Goal: Task Accomplishment & Management: Manage account settings

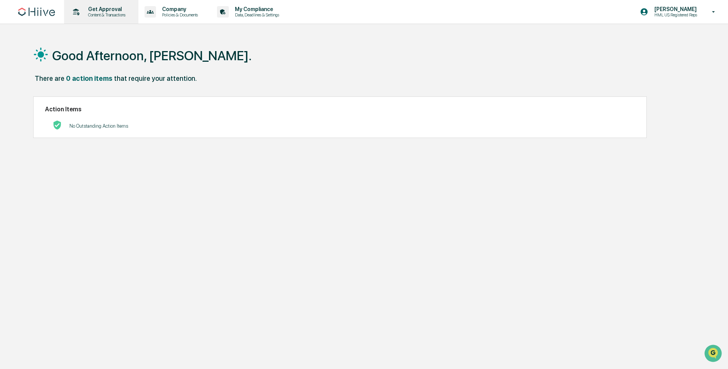
click at [126, 16] on p "Content & Transactions" at bounding box center [105, 14] width 47 height 5
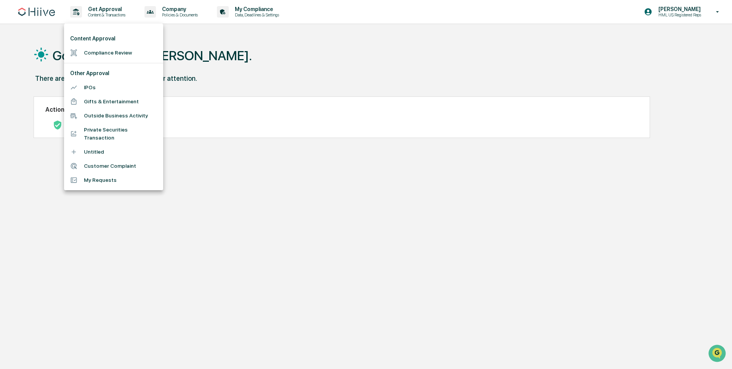
click at [522, 4] on div at bounding box center [366, 184] width 732 height 369
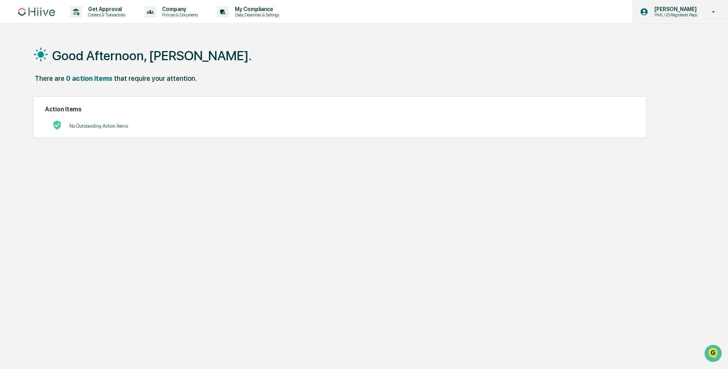
click at [678, 15] on p "HML US Registered Reps" at bounding box center [674, 14] width 53 height 5
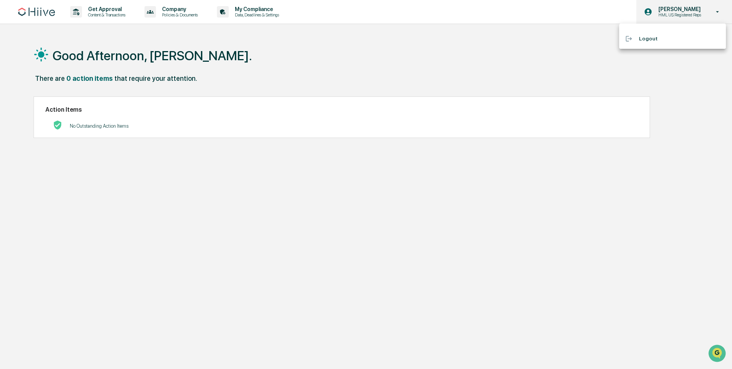
click at [678, 15] on div at bounding box center [366, 184] width 732 height 369
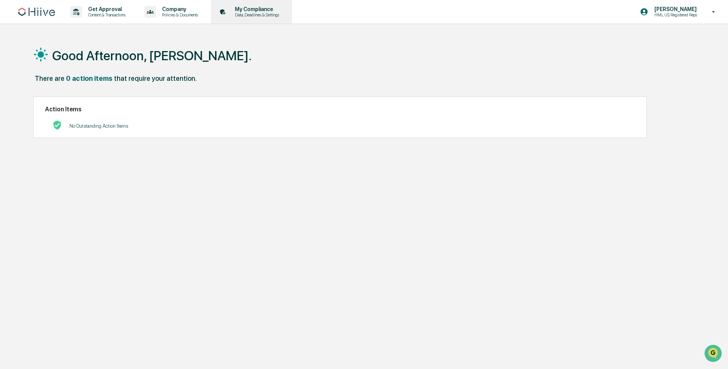
click at [254, 9] on p "My Compliance" at bounding box center [256, 9] width 54 height 6
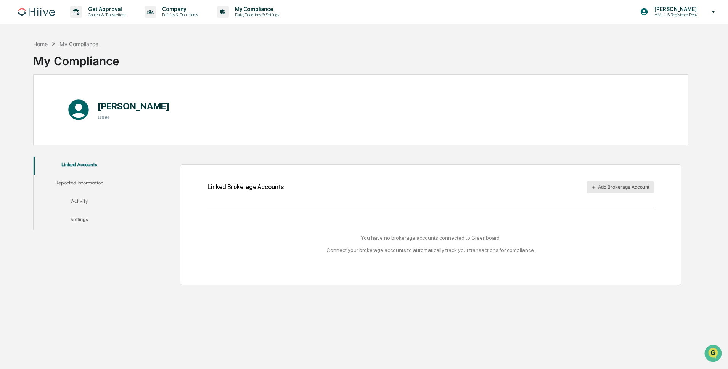
click at [610, 185] on button "Add Brokerage Account" at bounding box center [621, 187] width 68 height 12
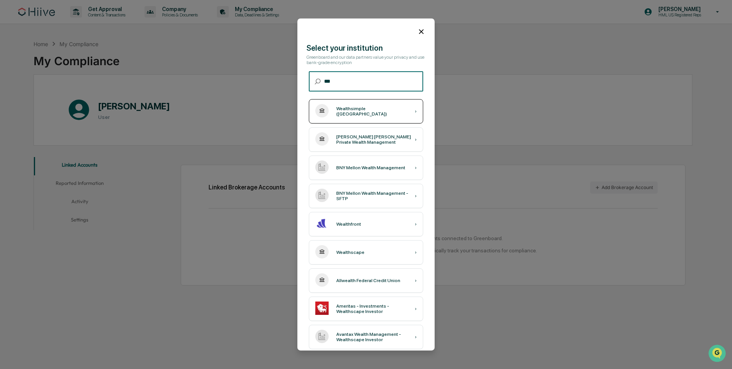
type input "***"
click at [354, 118] on div "Wealthsimple ([GEOGRAPHIC_DATA]) ›" at bounding box center [366, 112] width 114 height 24
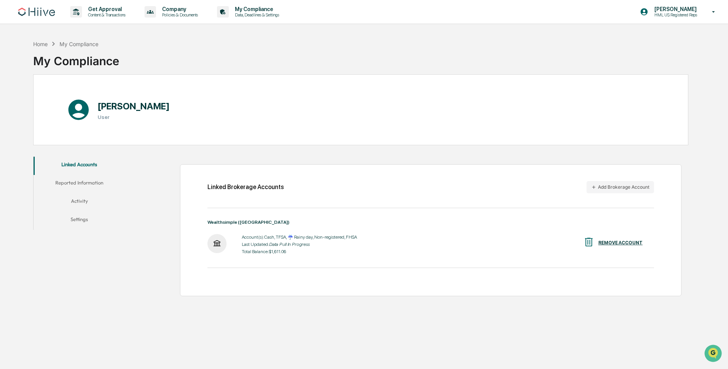
click at [88, 183] on button "Reported Information" at bounding box center [80, 184] width 92 height 18
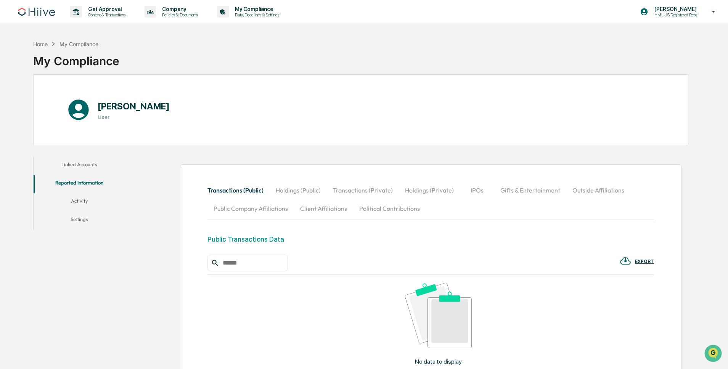
click at [89, 204] on button "Activity" at bounding box center [80, 202] width 92 height 18
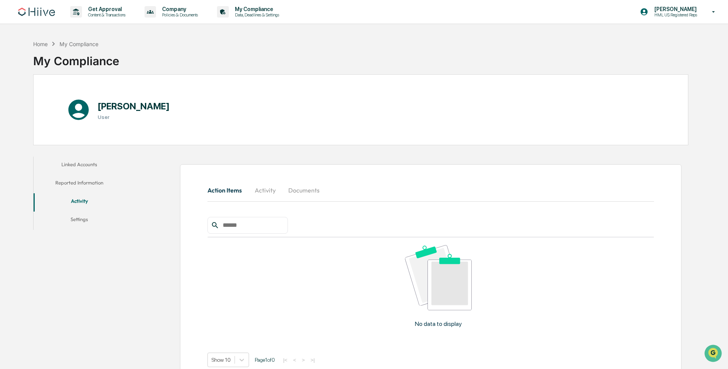
scroll to position [36, 0]
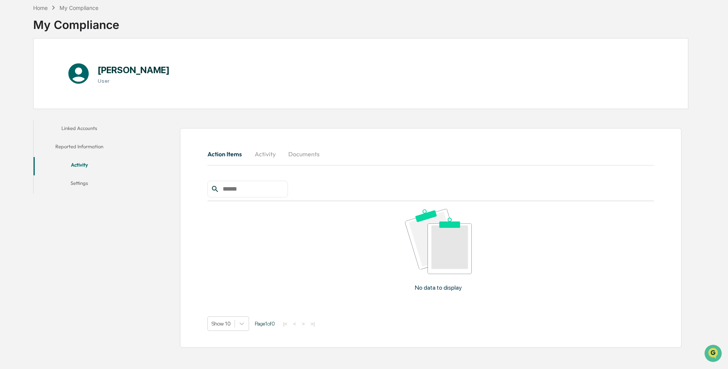
click at [77, 183] on button "Settings" at bounding box center [80, 184] width 92 height 18
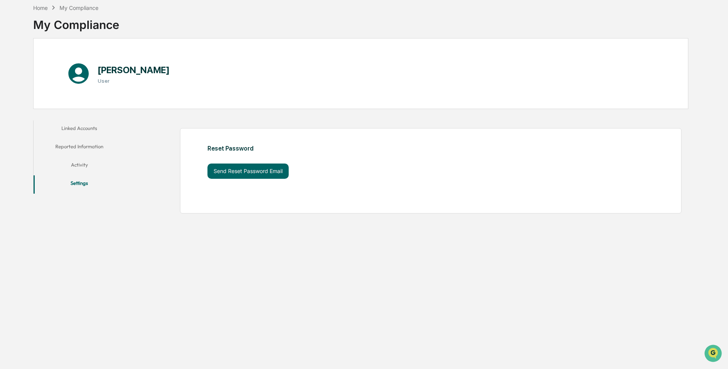
click at [76, 139] on button "Reported Information" at bounding box center [80, 148] width 92 height 18
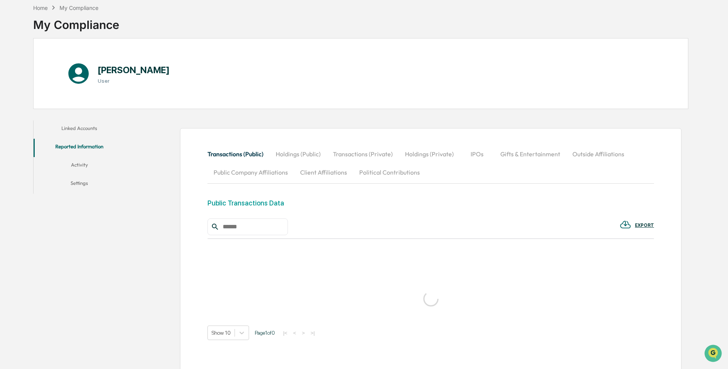
click at [81, 128] on button "Linked Accounts" at bounding box center [80, 130] width 92 height 18
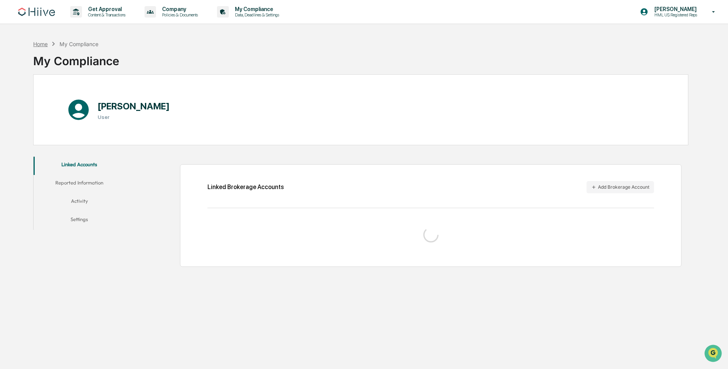
click at [37, 45] on div "Home" at bounding box center [40, 44] width 14 height 6
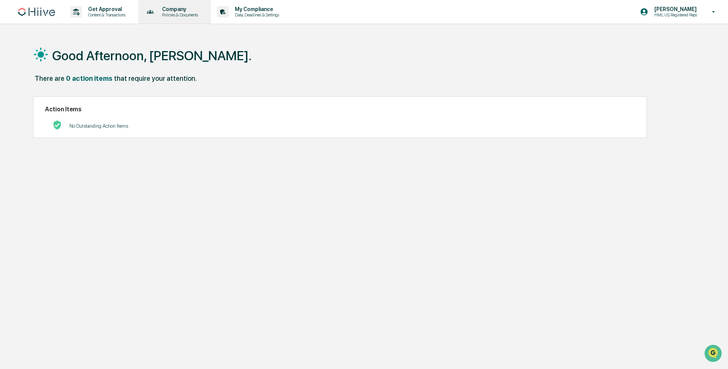
click at [191, 6] on div "Company Policies & Documents" at bounding box center [174, 12] width 65 height 24
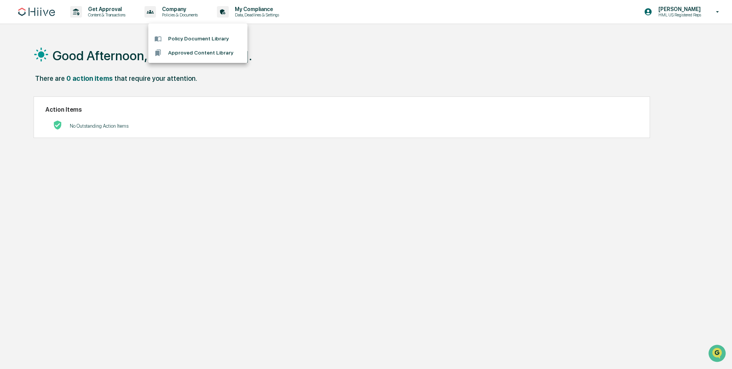
click at [109, 20] on div at bounding box center [366, 184] width 732 height 369
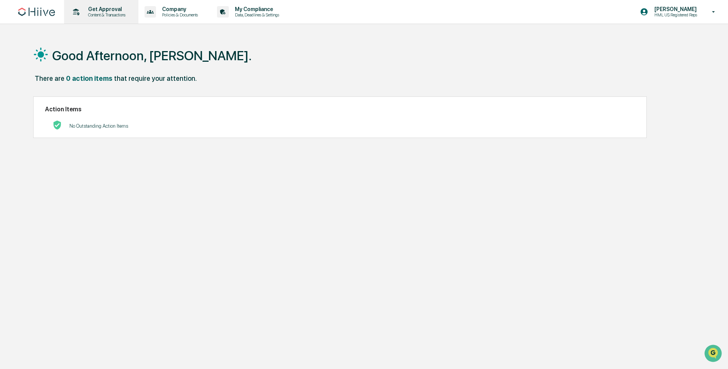
click at [110, 11] on p "Get Approval" at bounding box center [105, 9] width 47 height 6
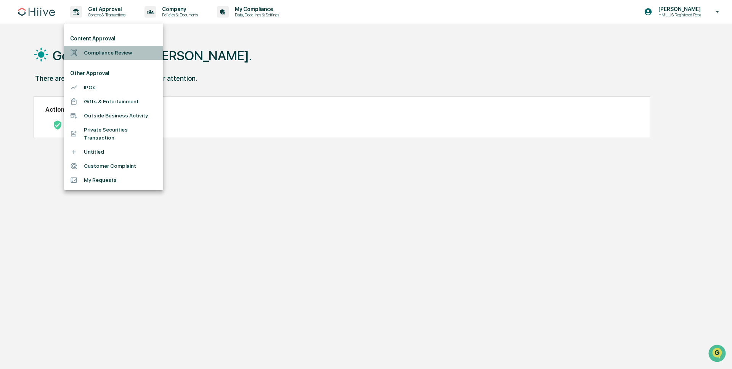
click at [102, 50] on li "Compliance Review" at bounding box center [113, 53] width 99 height 14
